Goal: Information Seeking & Learning: Learn about a topic

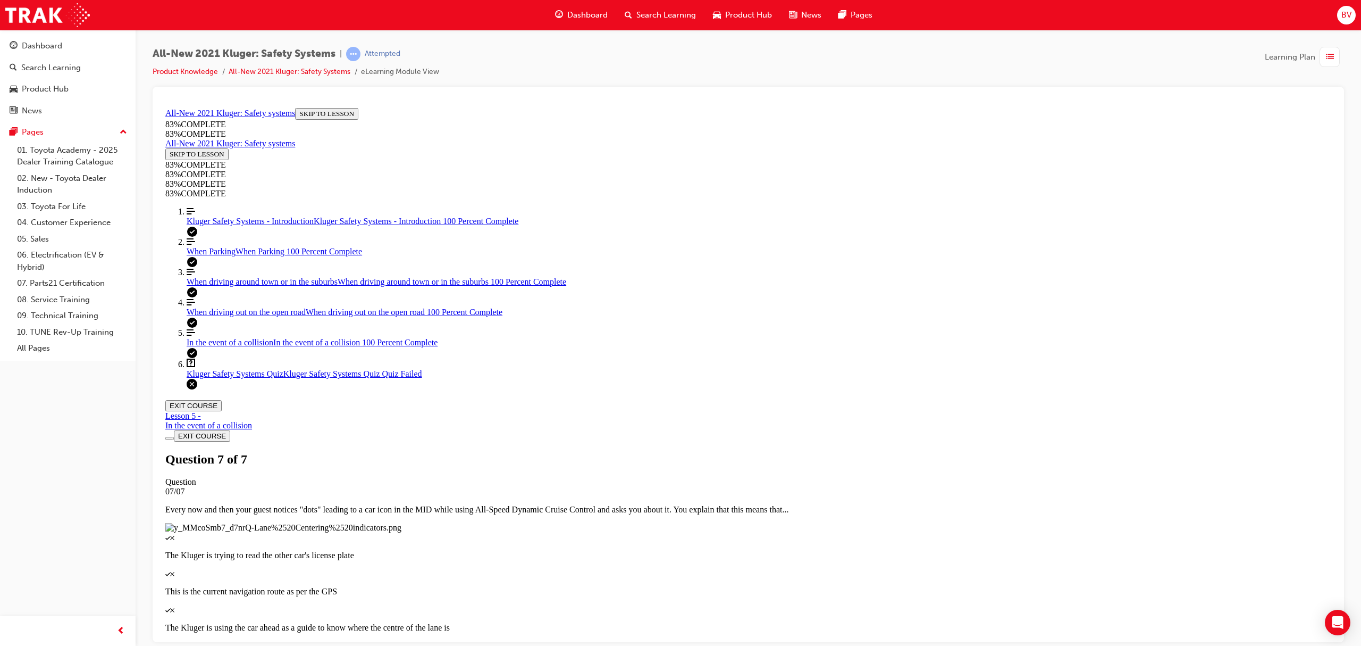
scroll to position [38, 0]
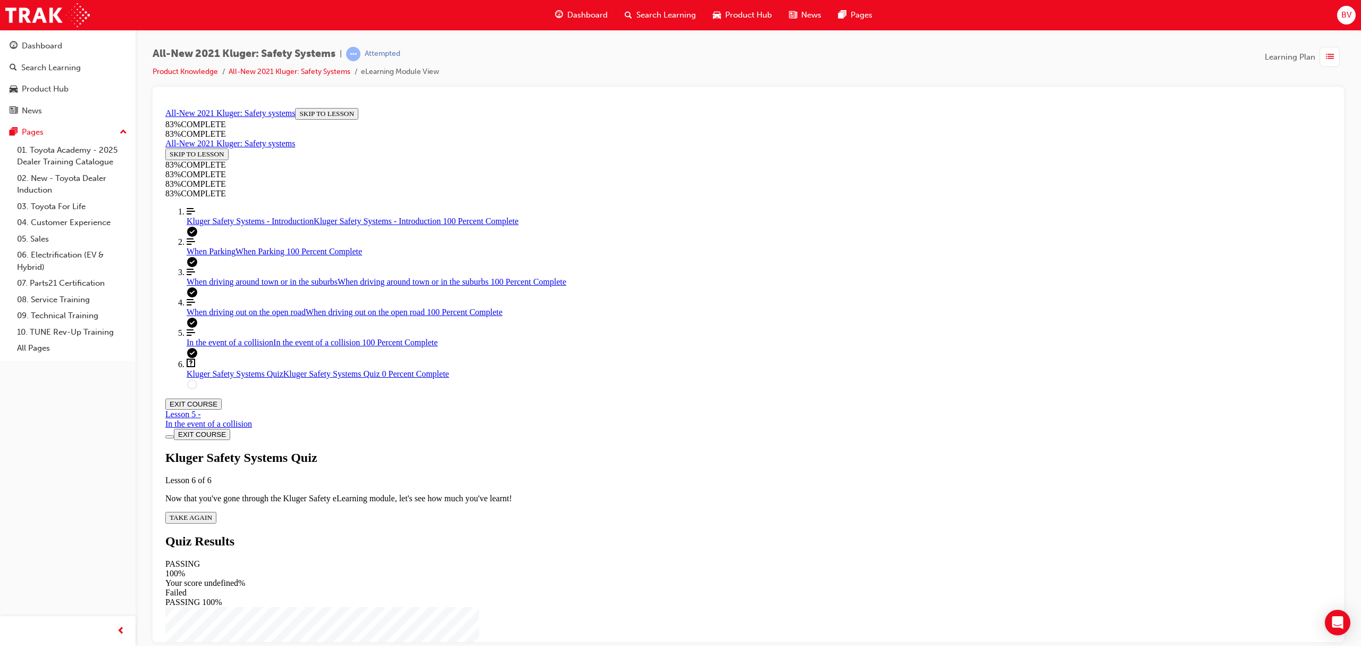
click at [212, 513] on span "TAKE AGAIN" at bounding box center [191, 517] width 43 height 8
drag, startPoint x: 675, startPoint y: 326, endPoint x: 703, endPoint y: 377, distance: 58.3
drag, startPoint x: 723, startPoint y: 323, endPoint x: 749, endPoint y: 419, distance: 98.6
drag, startPoint x: 726, startPoint y: 340, endPoint x: 763, endPoint y: 341, distance: 36.2
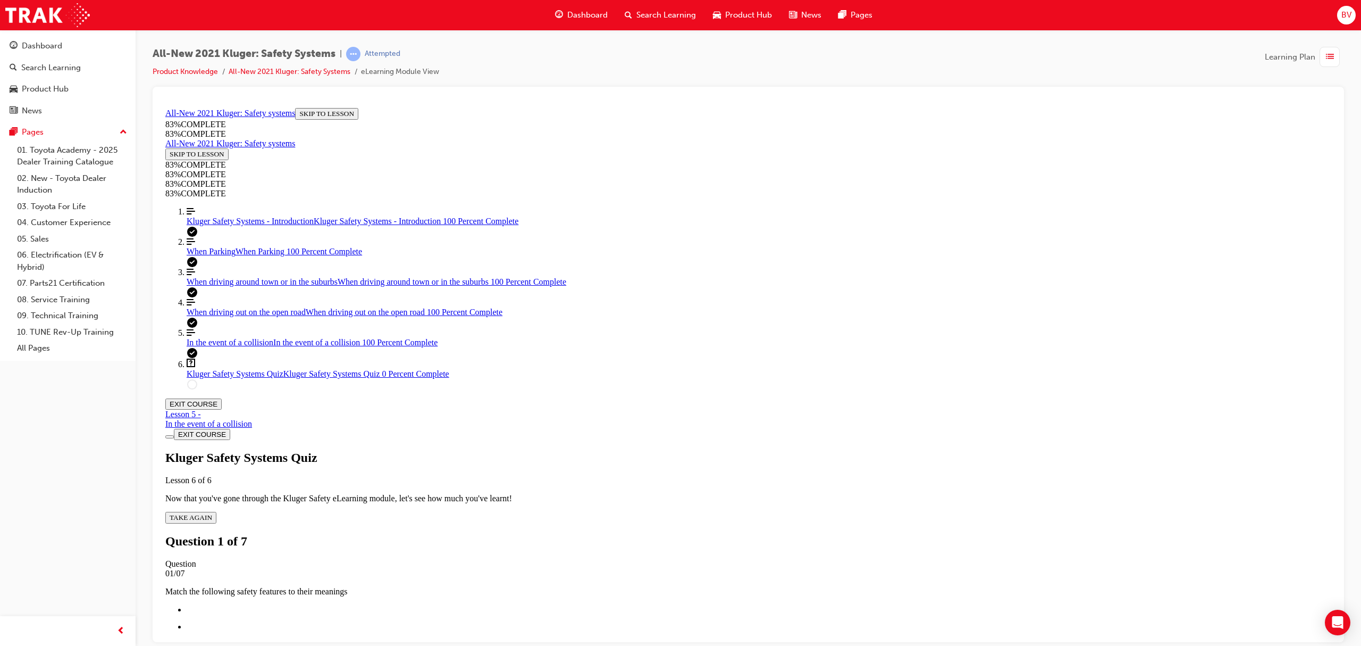
drag, startPoint x: 747, startPoint y: 321, endPoint x: 777, endPoint y: 325, distance: 30.7
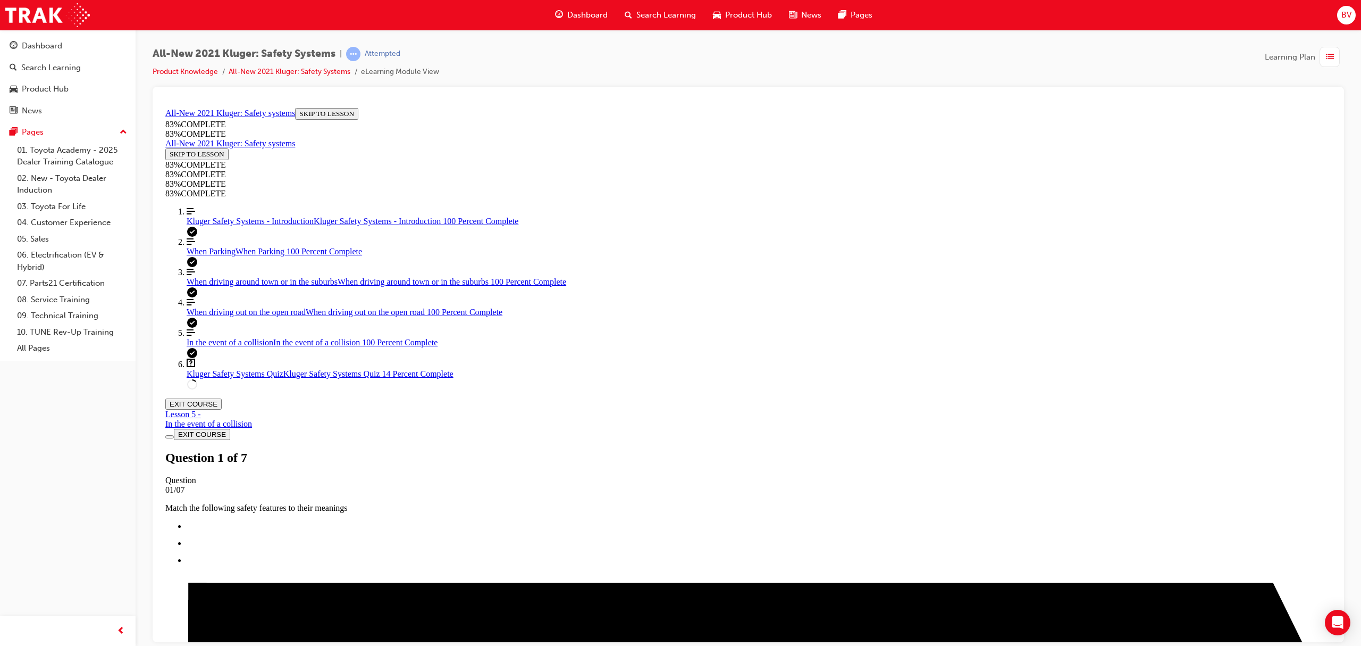
scroll to position [147, 0]
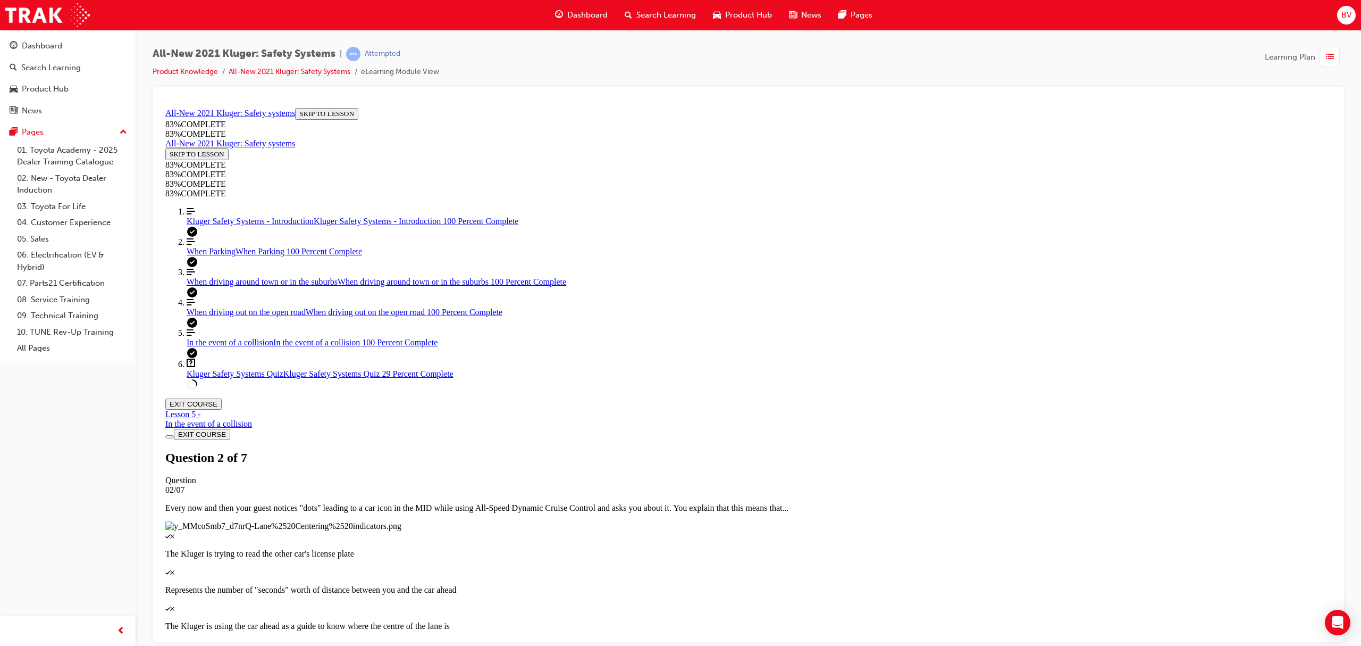
scroll to position [205, 0]
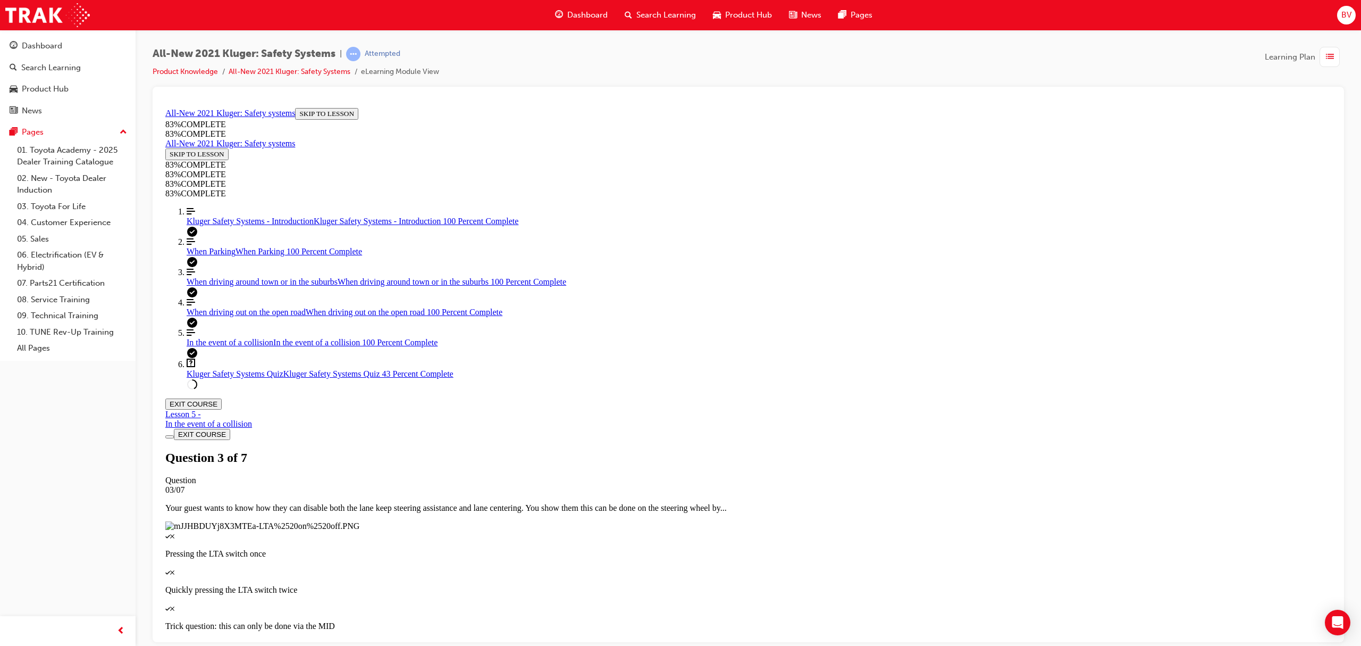
drag, startPoint x: 800, startPoint y: 531, endPoint x: 800, endPoint y: 524, distance: 7.4
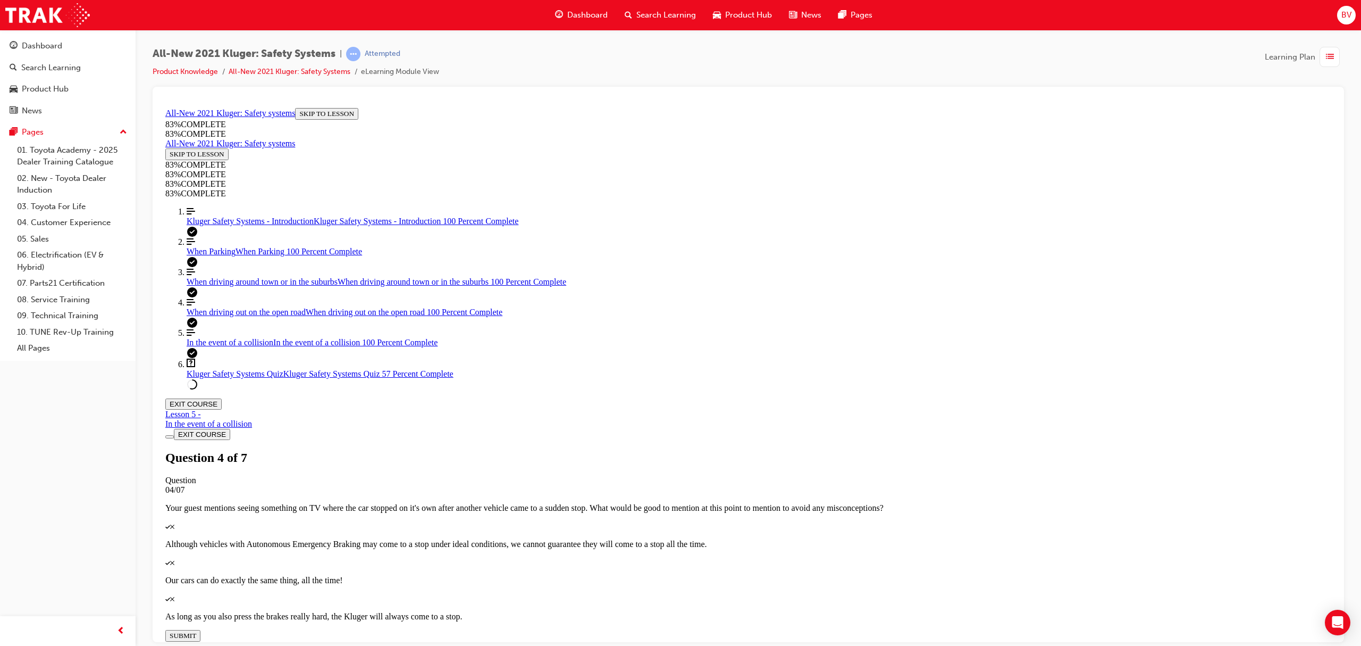
scroll to position [150, 0]
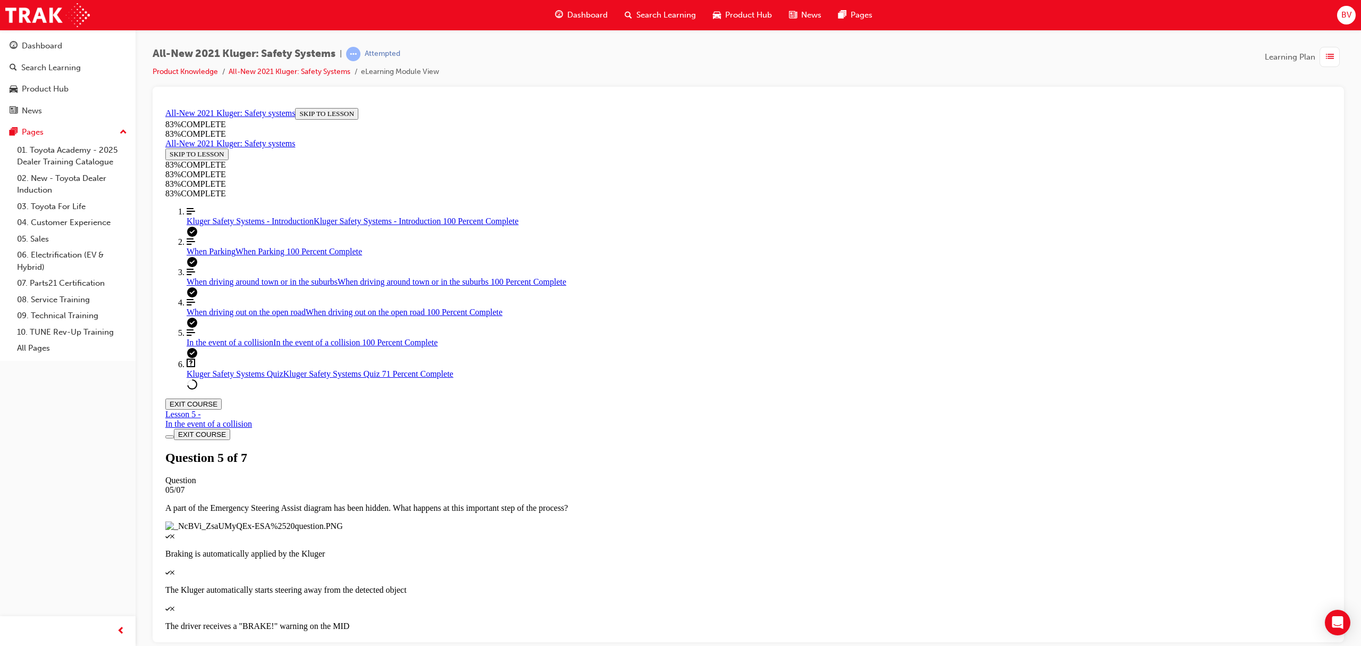
scroll to position [38, 0]
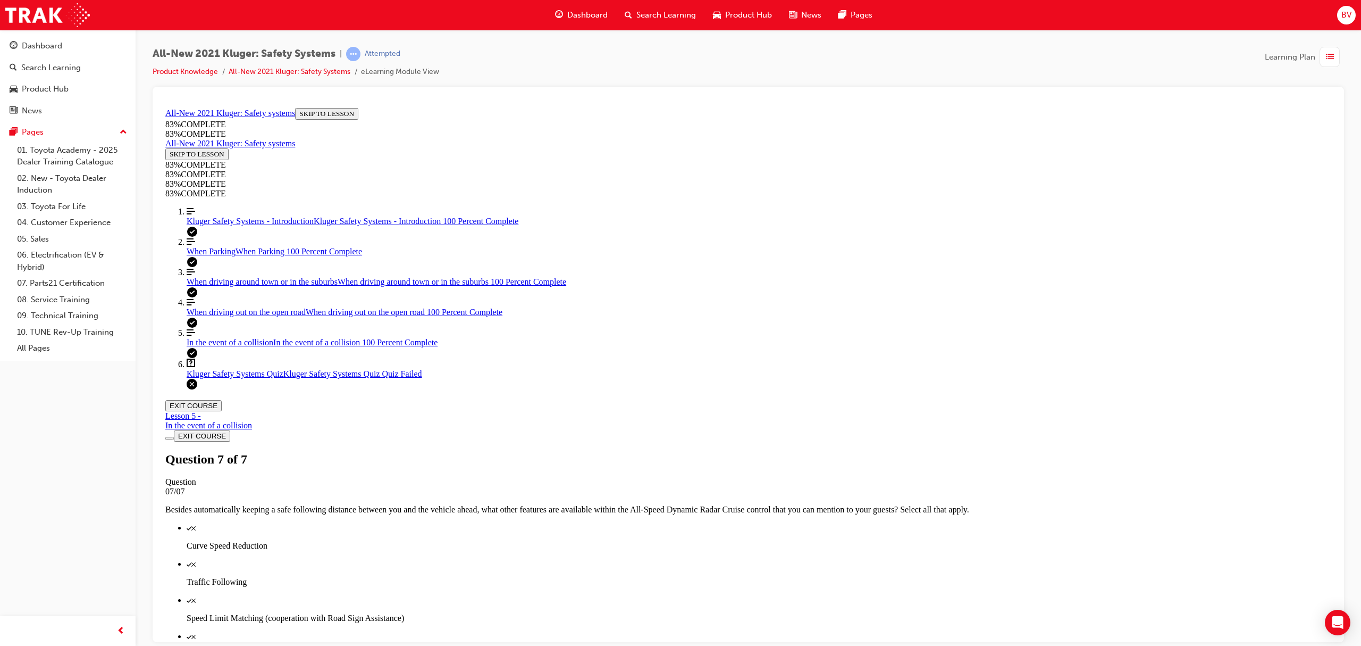
scroll to position [38, 0]
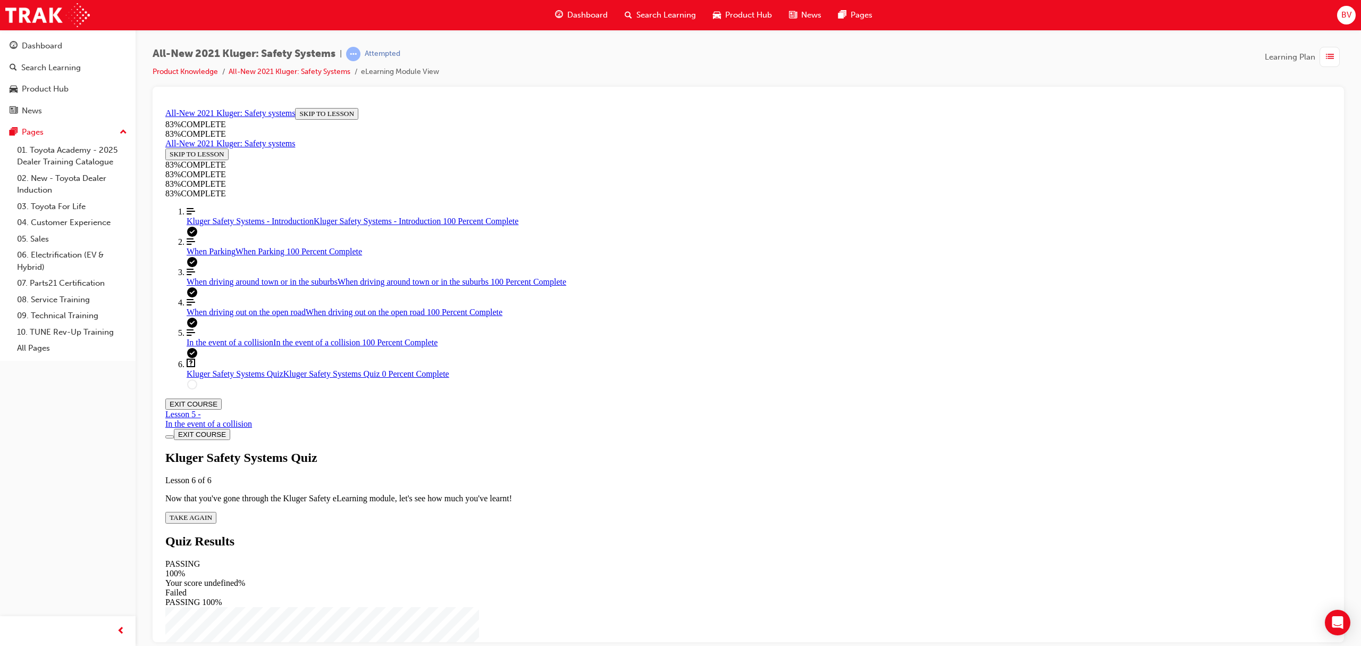
click at [212, 513] on span "TAKE AGAIN" at bounding box center [191, 517] width 43 height 8
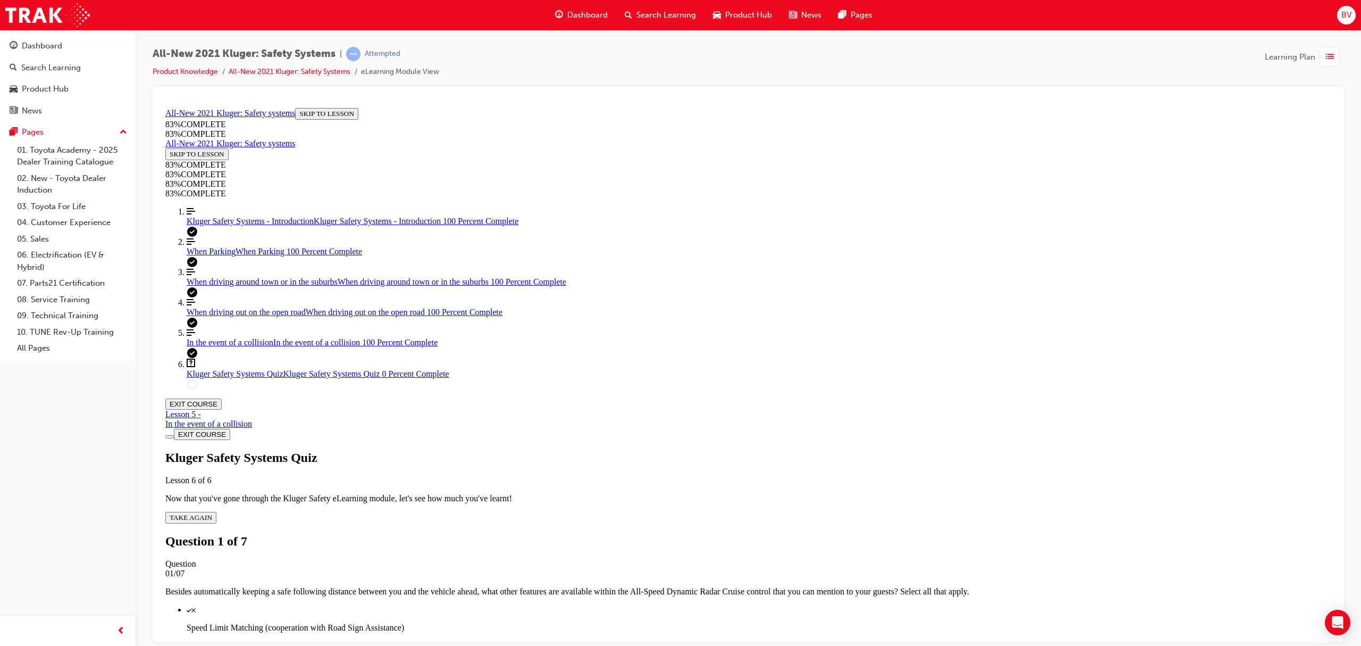
scroll to position [39, 0]
click at [663, 604] on div "Quiz" at bounding box center [759, 609] width 1145 height 10
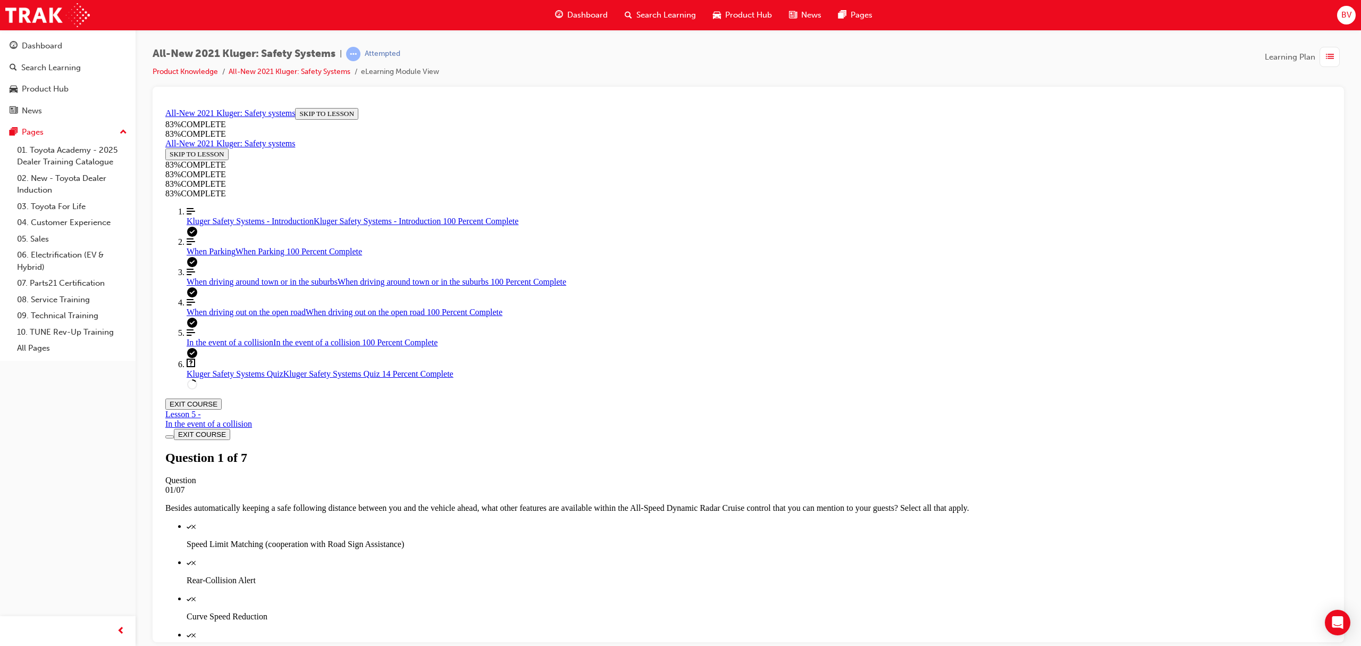
scroll to position [205, 0]
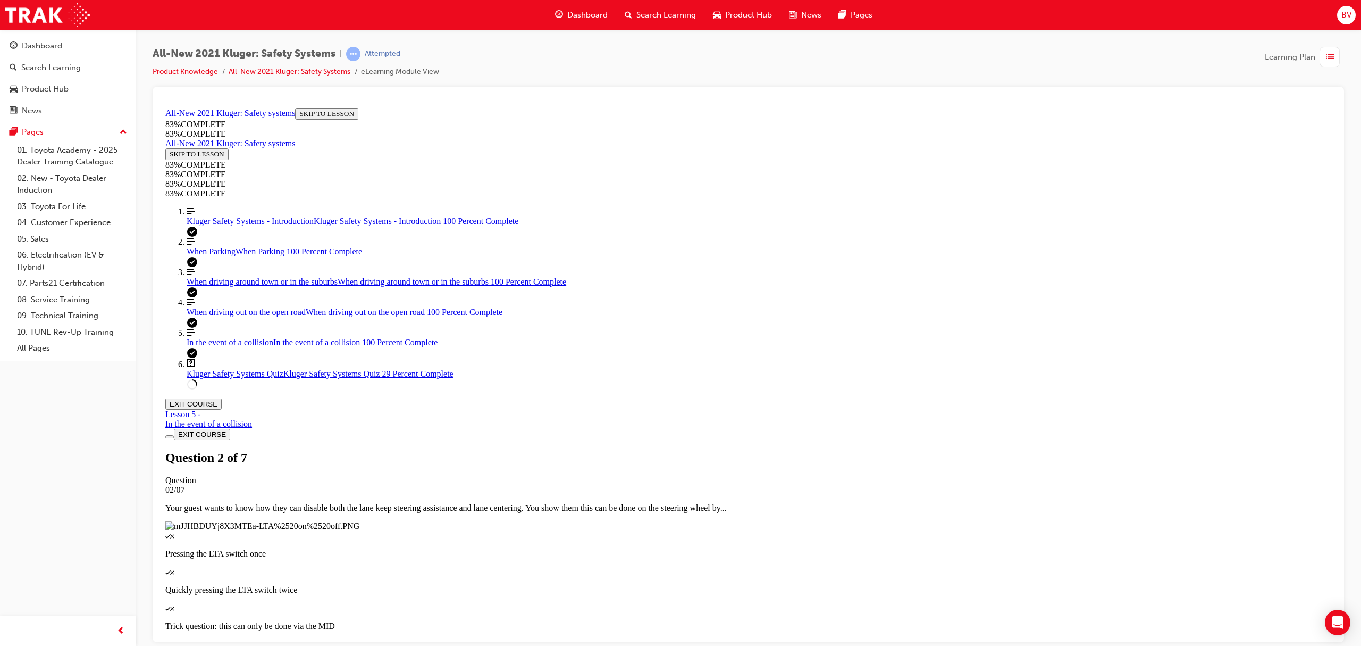
scroll to position [38, 0]
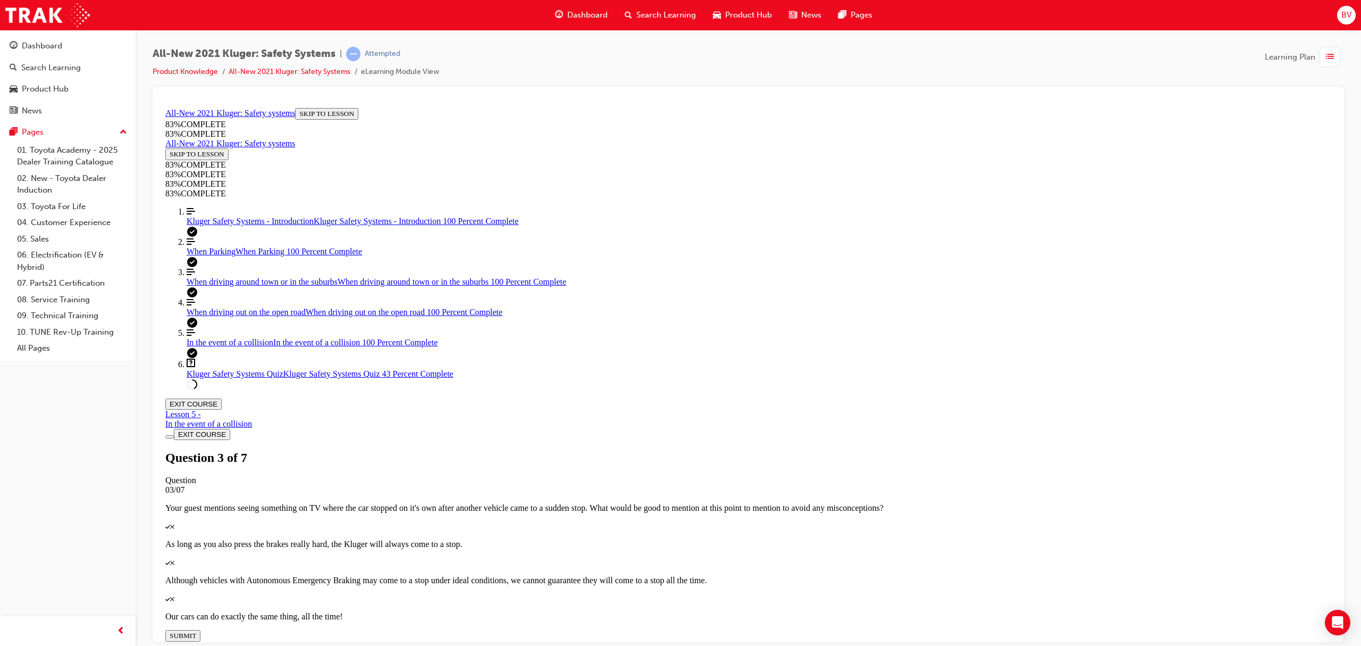
scroll to position [147, 0]
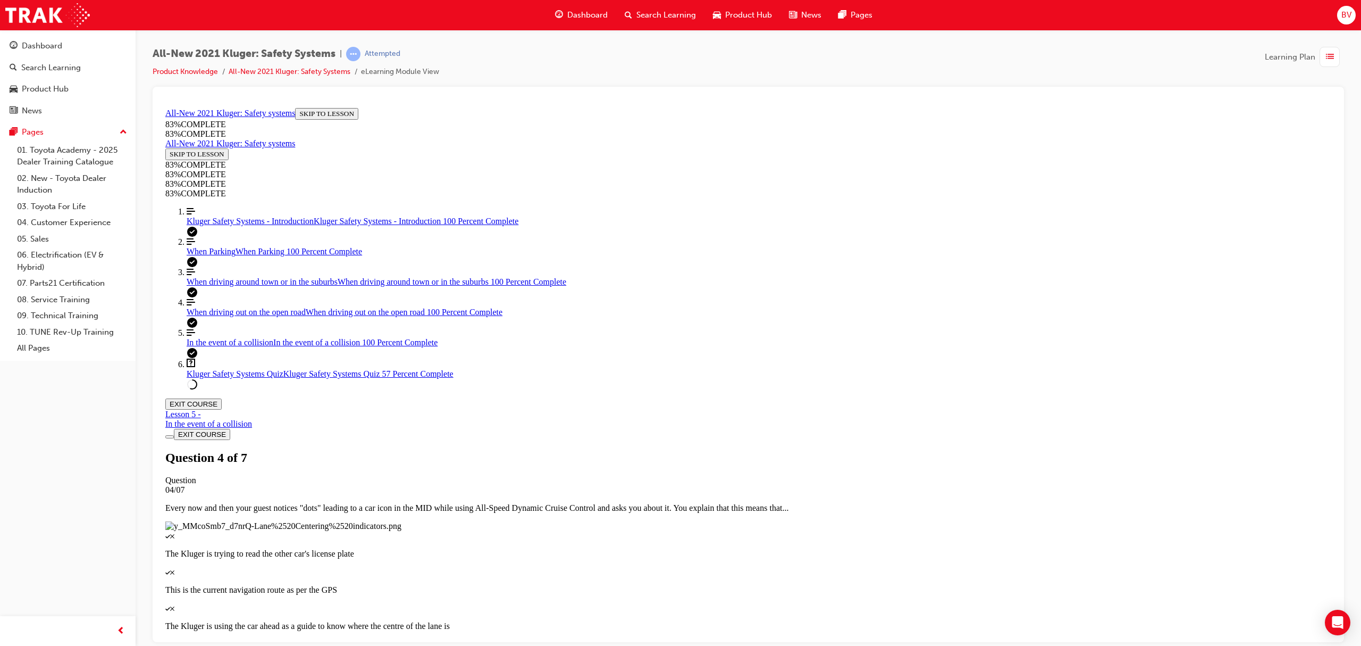
scroll to position [38, 0]
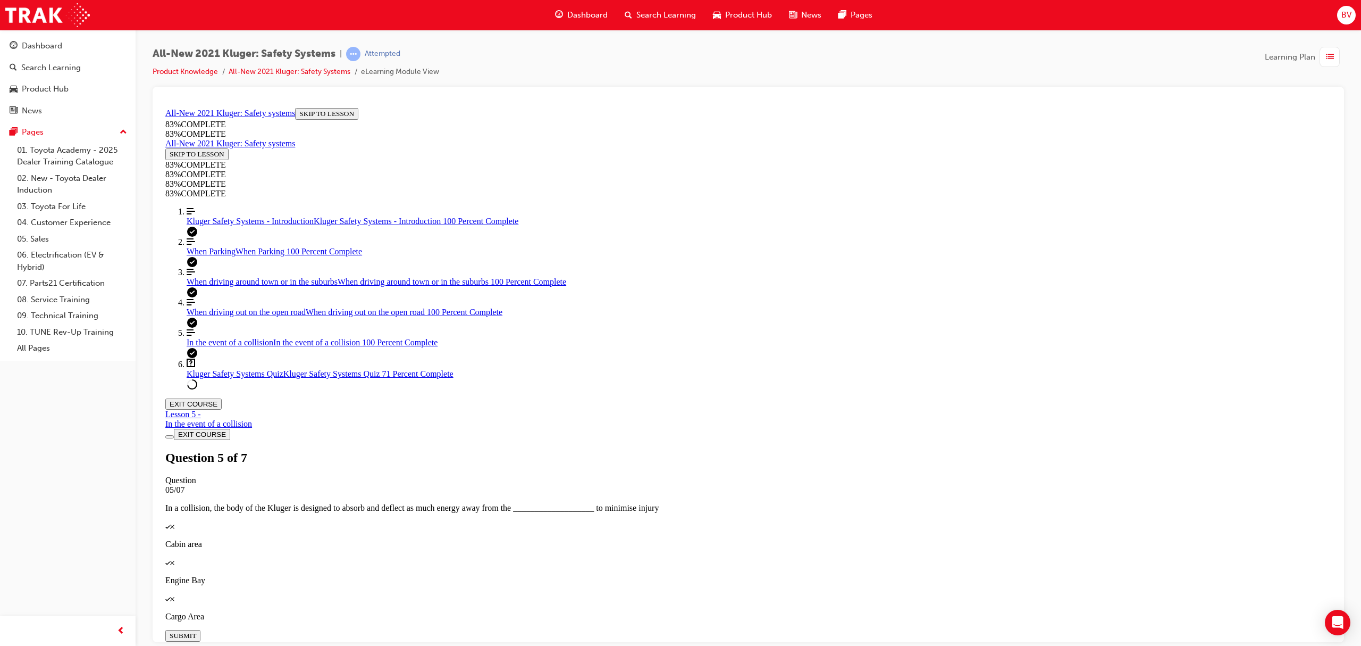
scroll to position [150, 0]
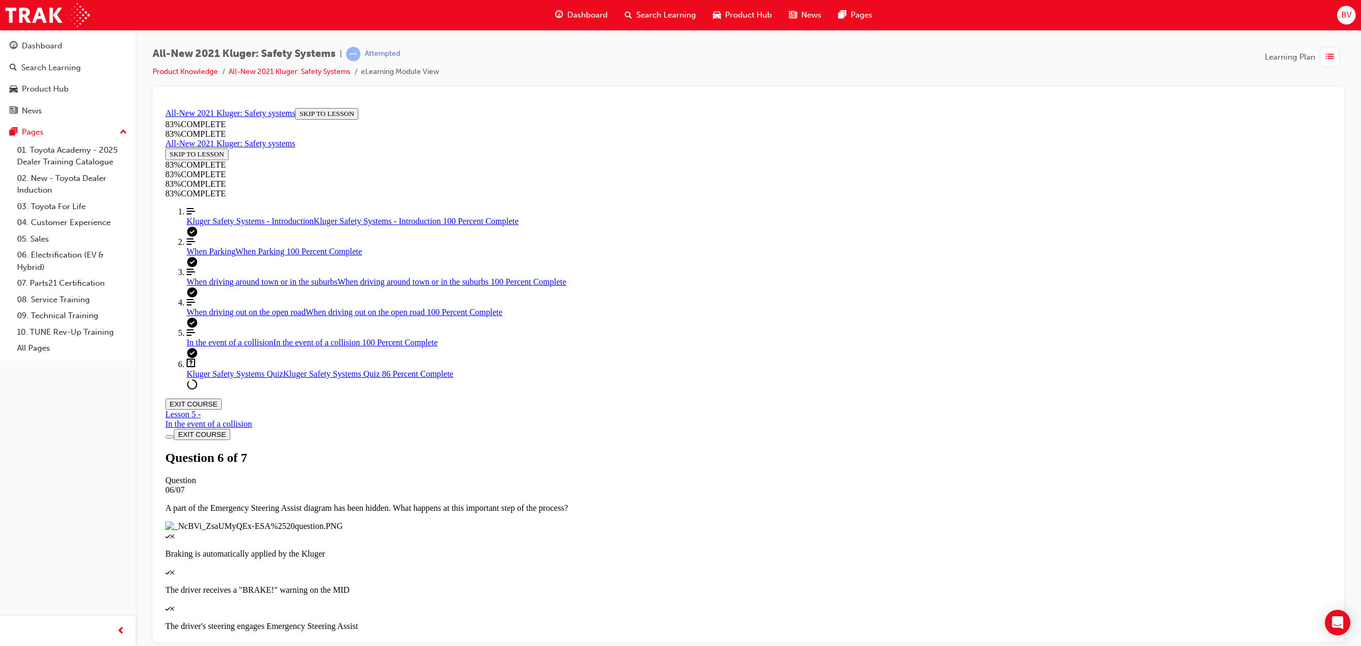
scroll to position [38, 0]
drag, startPoint x: 723, startPoint y: 332, endPoint x: 769, endPoint y: 337, distance: 46.0
drag, startPoint x: 747, startPoint y: 426, endPoint x: 781, endPoint y: 382, distance: 55.6
drag, startPoint x: 723, startPoint y: 415, endPoint x: 762, endPoint y: 419, distance: 39.1
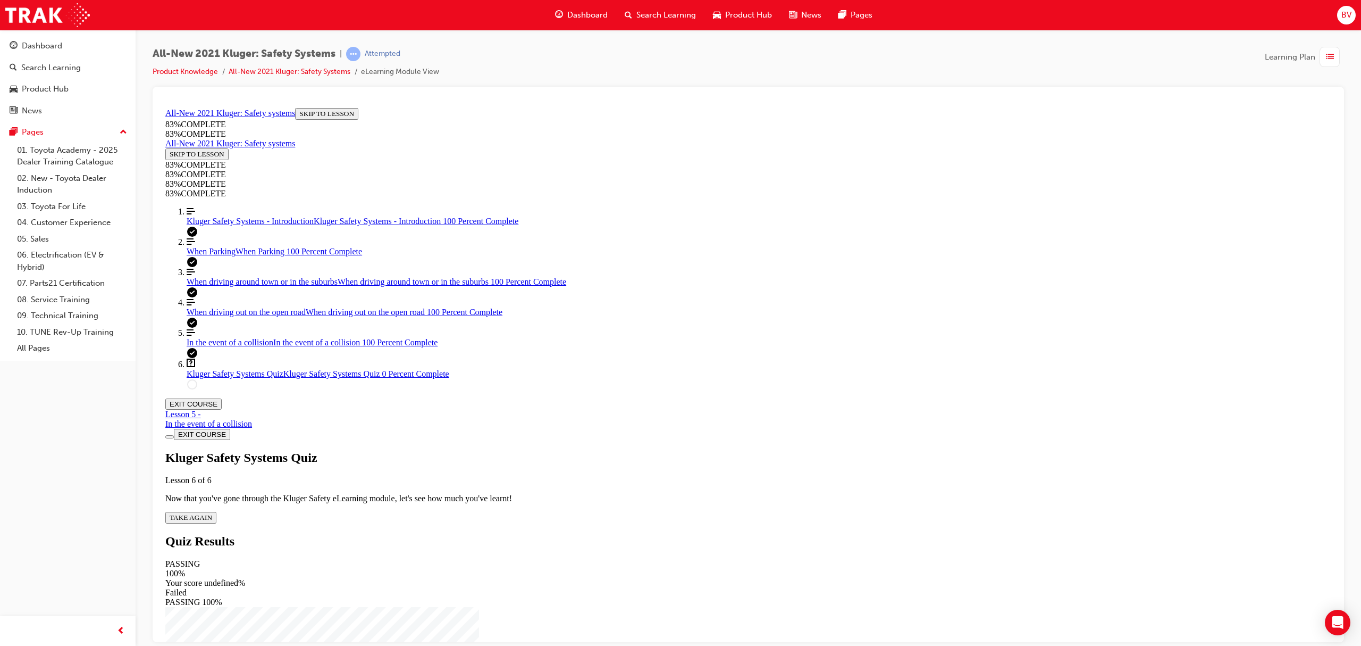
click at [212, 513] on span "TAKE AGAIN" at bounding box center [191, 517] width 43 height 8
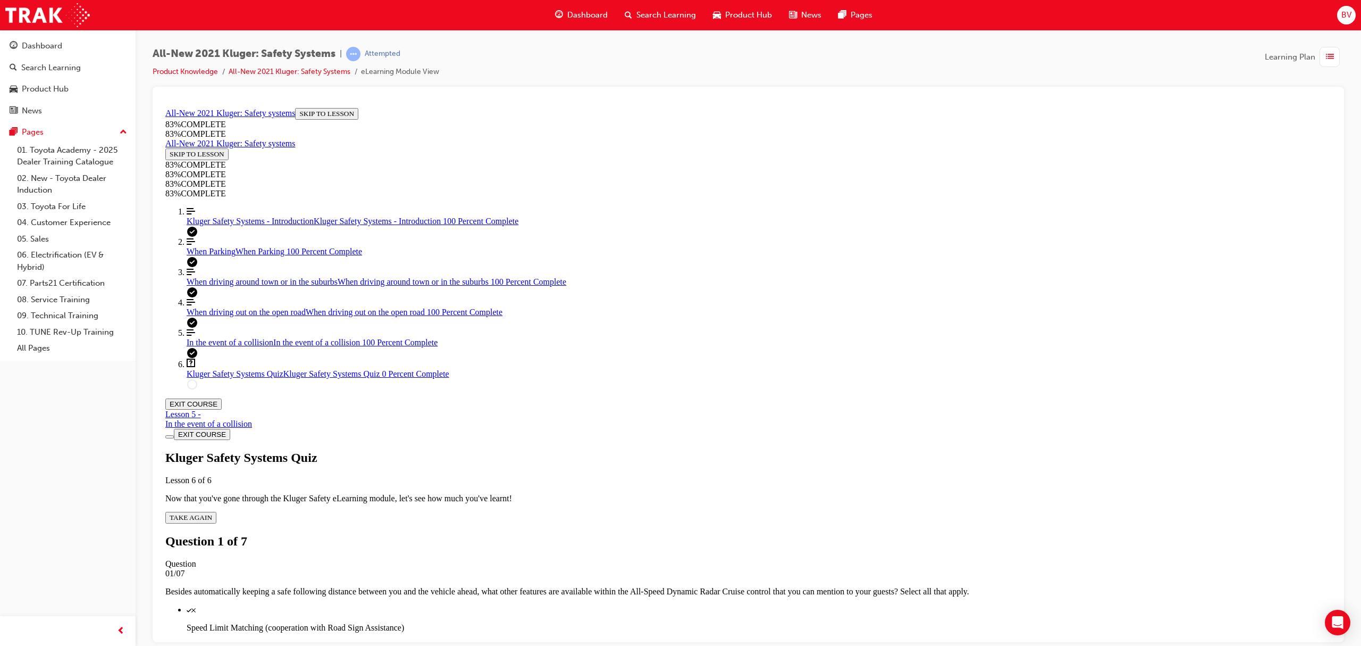
scroll to position [39, 0]
click at [733, 622] on p "Speed Limit Matching (cooperation with Road Sign Assistance)" at bounding box center [759, 627] width 1145 height 10
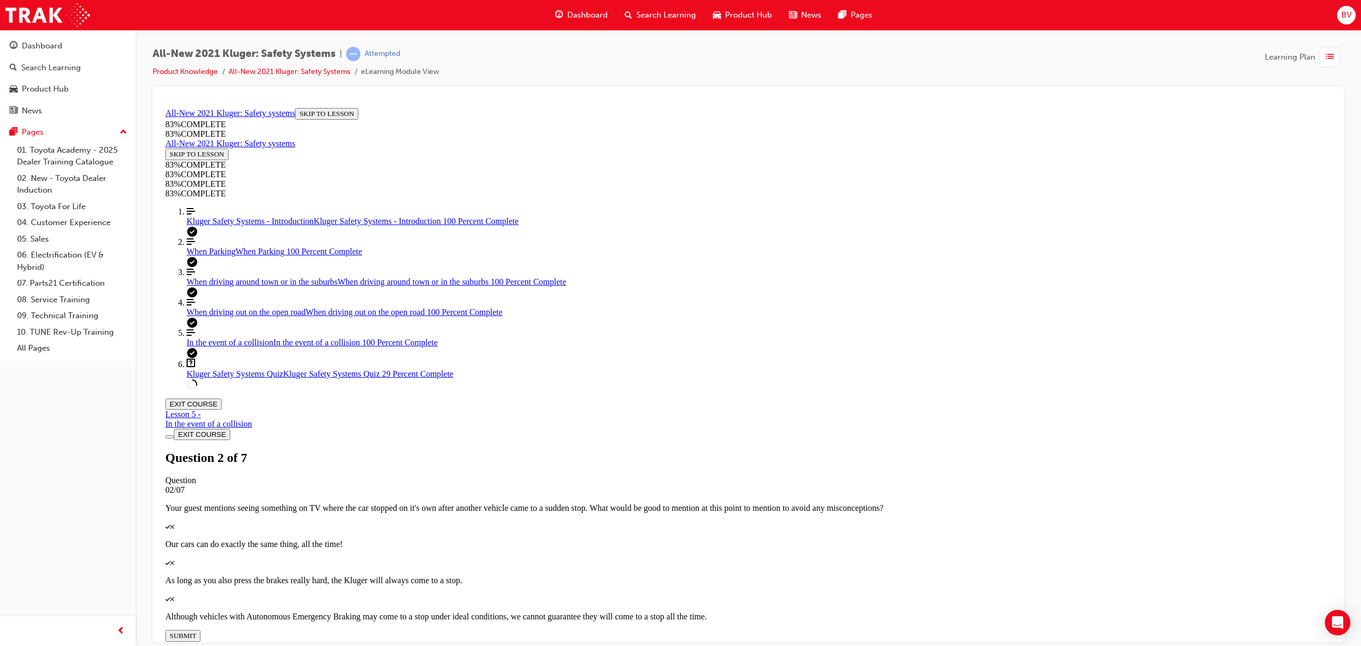
scroll to position [150, 0]
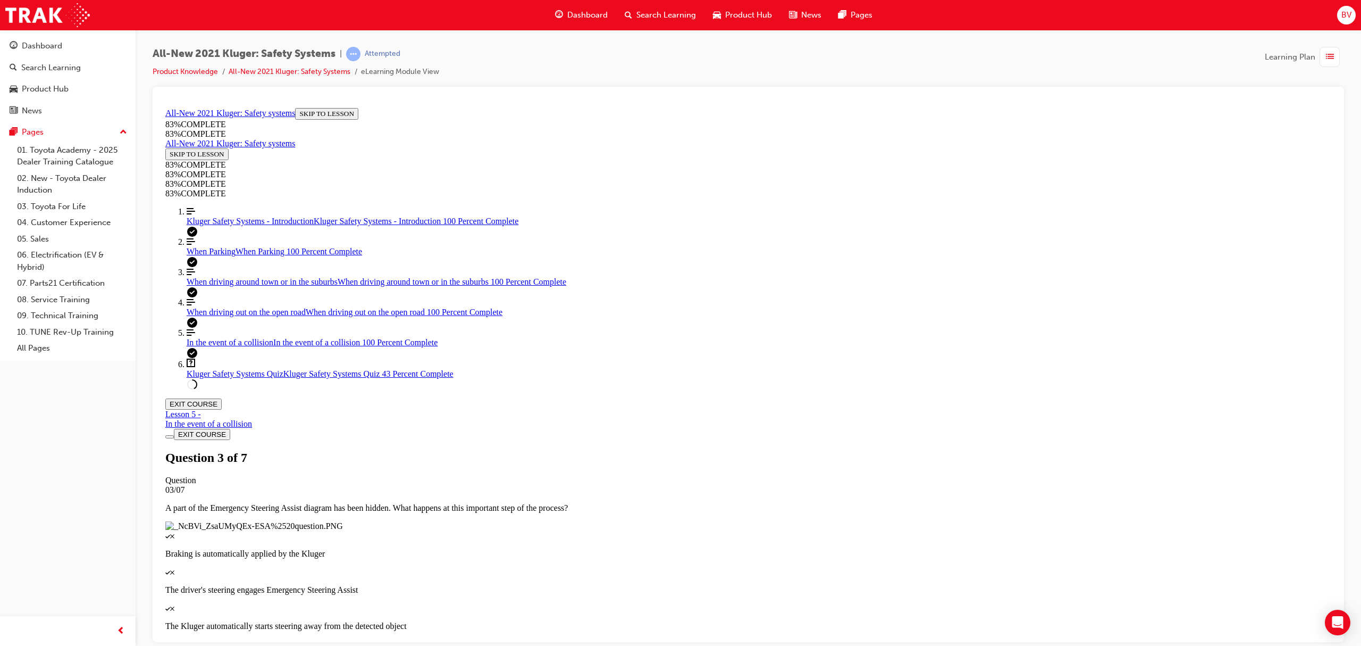
scroll to position [38, 0]
drag, startPoint x: 720, startPoint y: 329, endPoint x: 755, endPoint y: 432, distance: 108.7
drag, startPoint x: 705, startPoint y: 321, endPoint x: 735, endPoint y: 368, distance: 56.2
drag, startPoint x: 706, startPoint y: 321, endPoint x: 734, endPoint y: 325, distance: 28.5
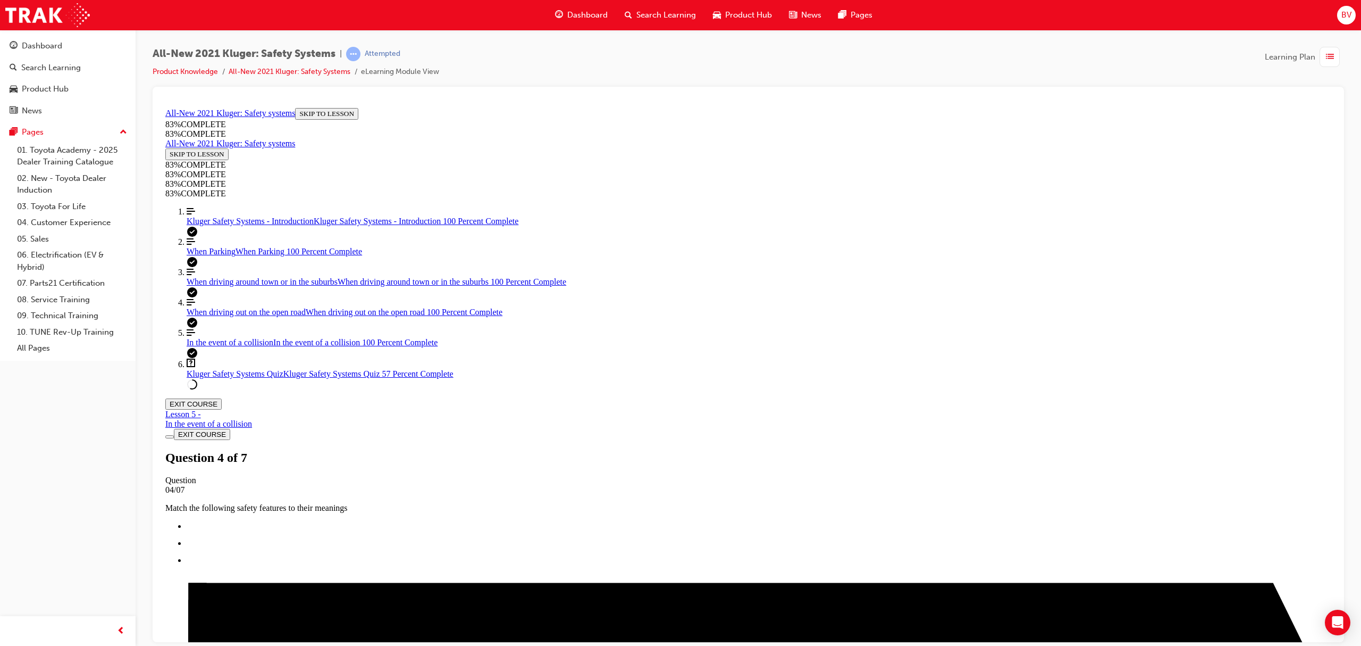
scroll to position [147, 0]
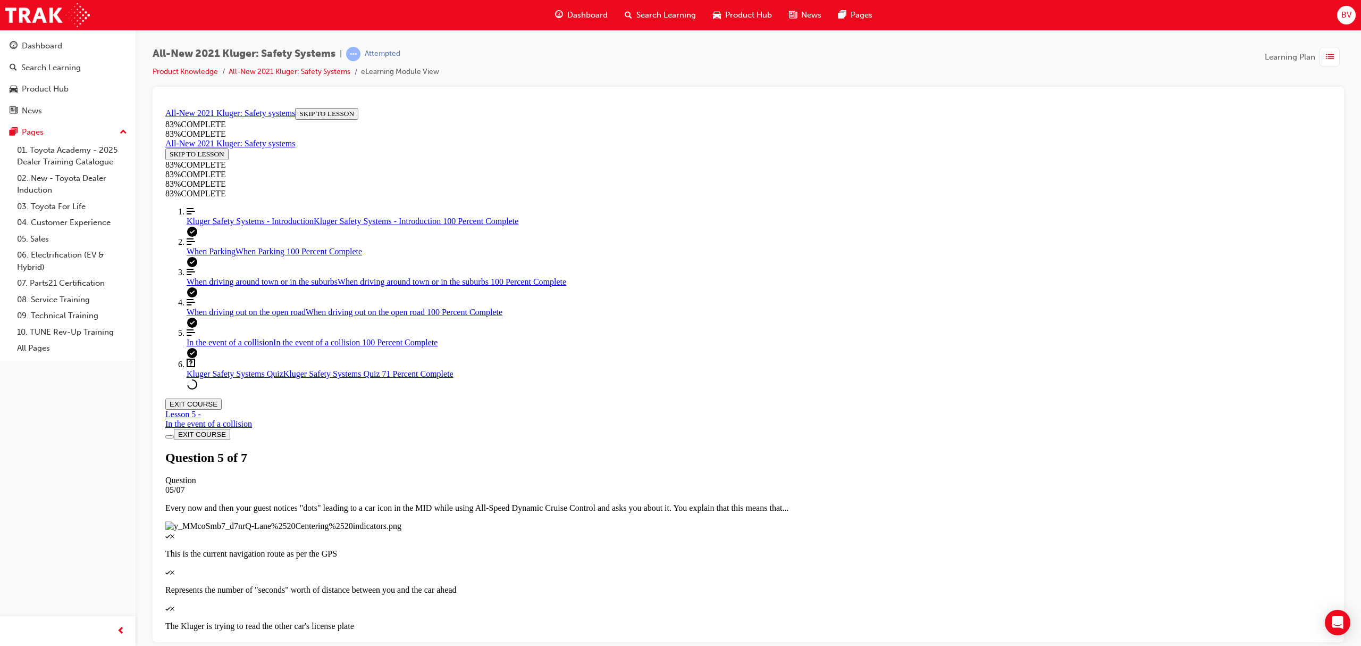
scroll to position [38, 0]
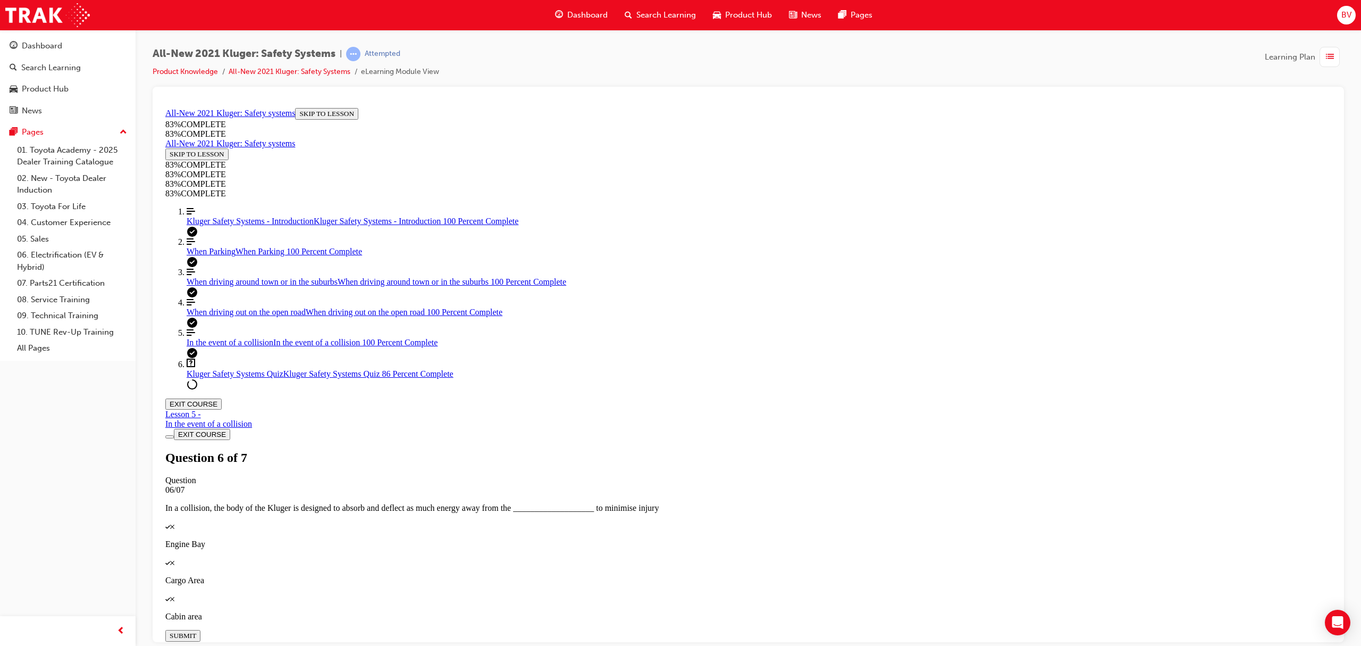
scroll to position [181, 0]
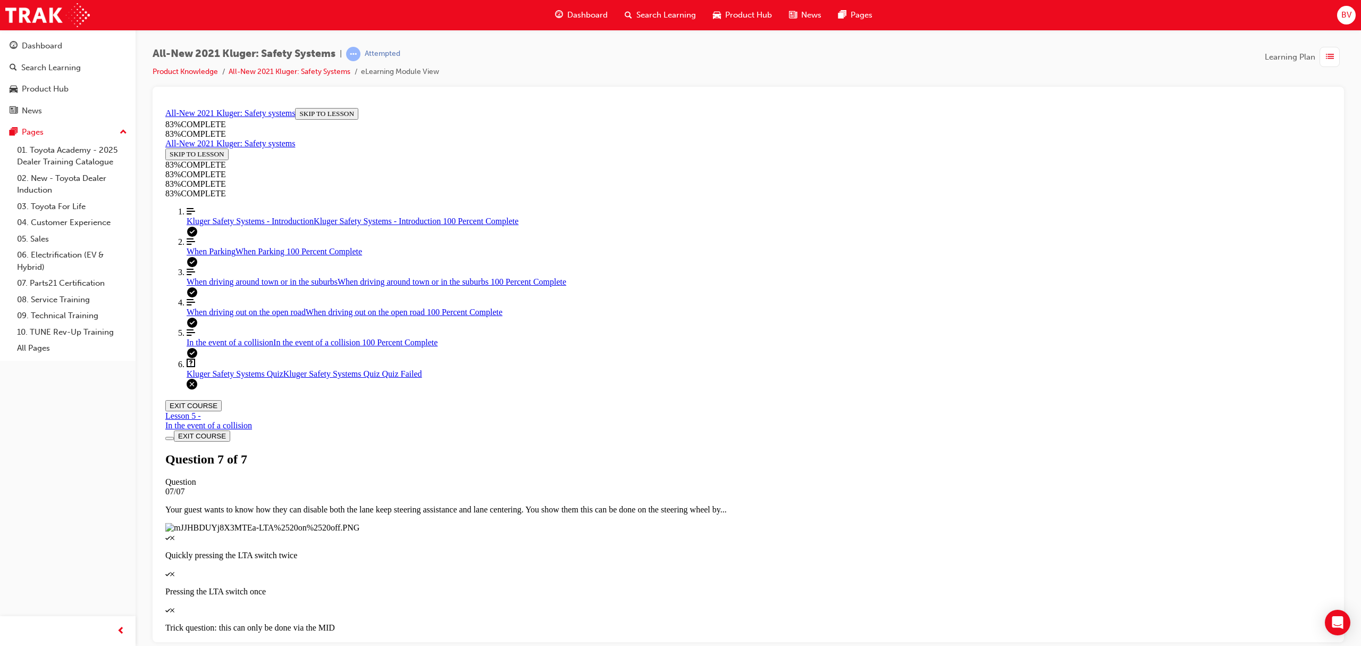
scroll to position [38, 0]
